Goal: Transaction & Acquisition: Purchase product/service

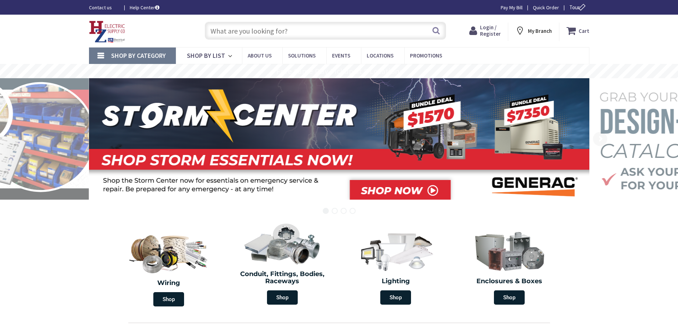
click at [216, 29] on input "text" at bounding box center [325, 31] width 241 height 18
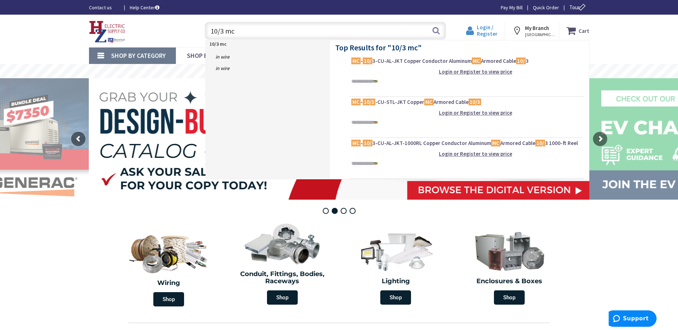
type input "10/3 mc"
click at [487, 27] on span "Login / Register" at bounding box center [487, 30] width 21 height 13
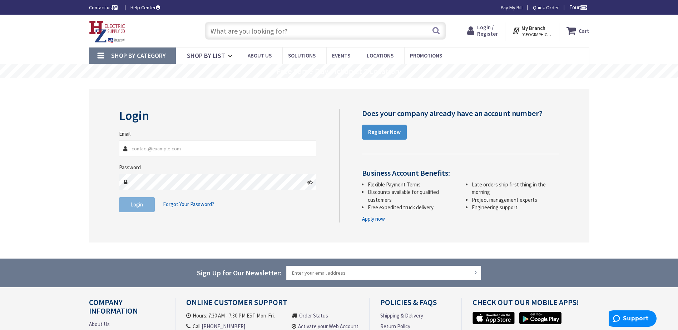
type input "[EMAIL_ADDRESS][DOMAIN_NAME]"
click at [234, 224] on div "Login Invalid login or password Email sklemme@rsmithelectric.com Password Login…" at bounding box center [339, 166] width 501 height 154
click at [143, 207] on span "Login" at bounding box center [137, 204] width 13 height 7
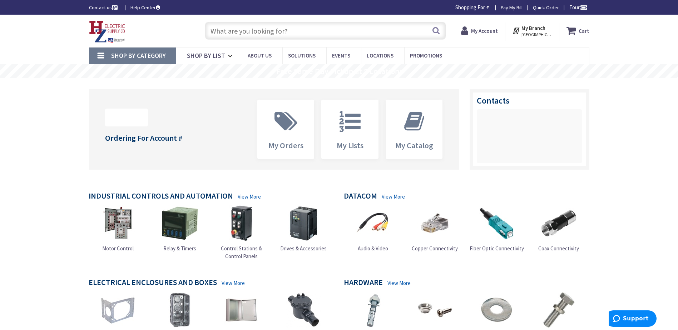
click at [229, 31] on input "text" at bounding box center [325, 31] width 241 height 18
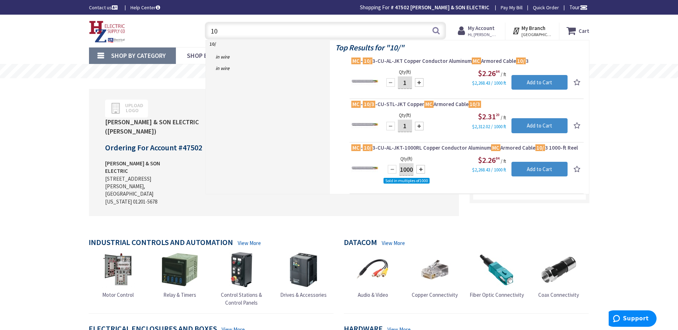
type input "1"
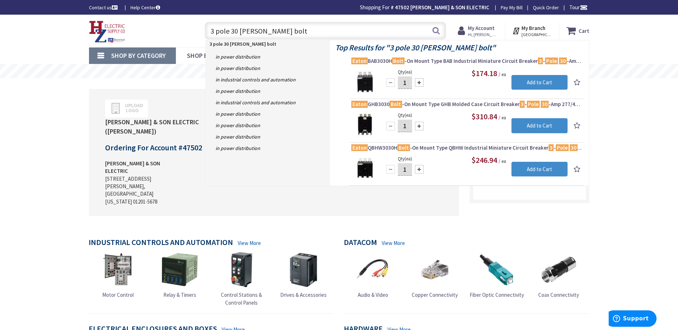
type input "3 pole 30 eaton bolt"
click at [437, 31] on button "Search" at bounding box center [436, 31] width 9 height 16
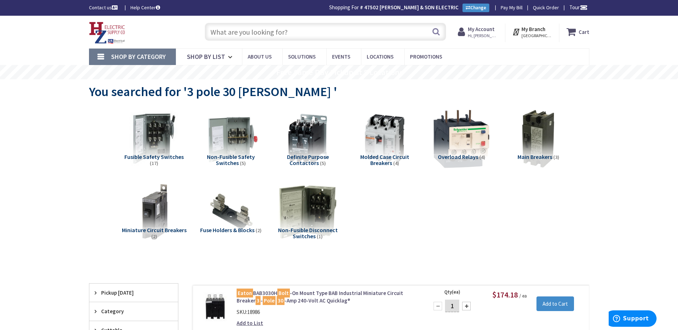
click at [228, 29] on input "text" at bounding box center [325, 32] width 241 height 18
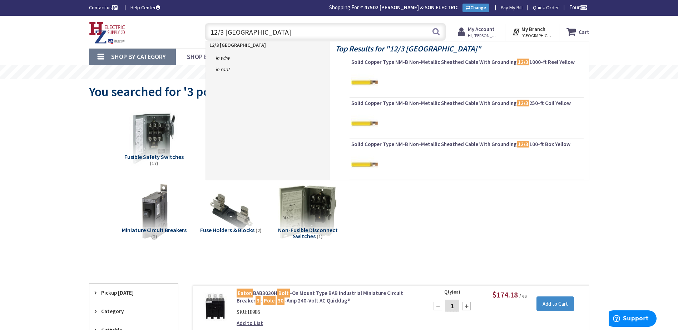
type input "12/3 romex"
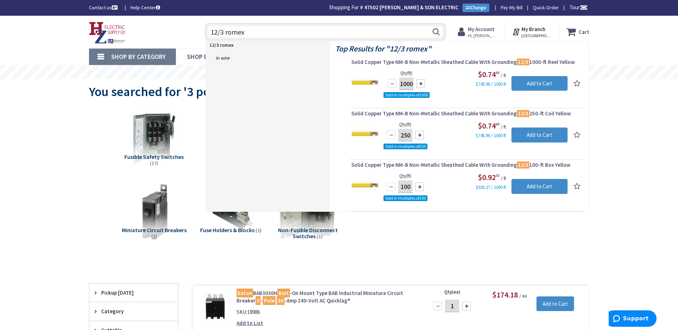
drag, startPoint x: 260, startPoint y: 28, endPoint x: 135, endPoint y: 16, distance: 125.4
click at [135, 16] on div "Skip to Content Toggle Nav 12/3 romex 12/3 romex Search Cart My Cart Close" at bounding box center [339, 32] width 536 height 33
